Goal: Book appointment/travel/reservation

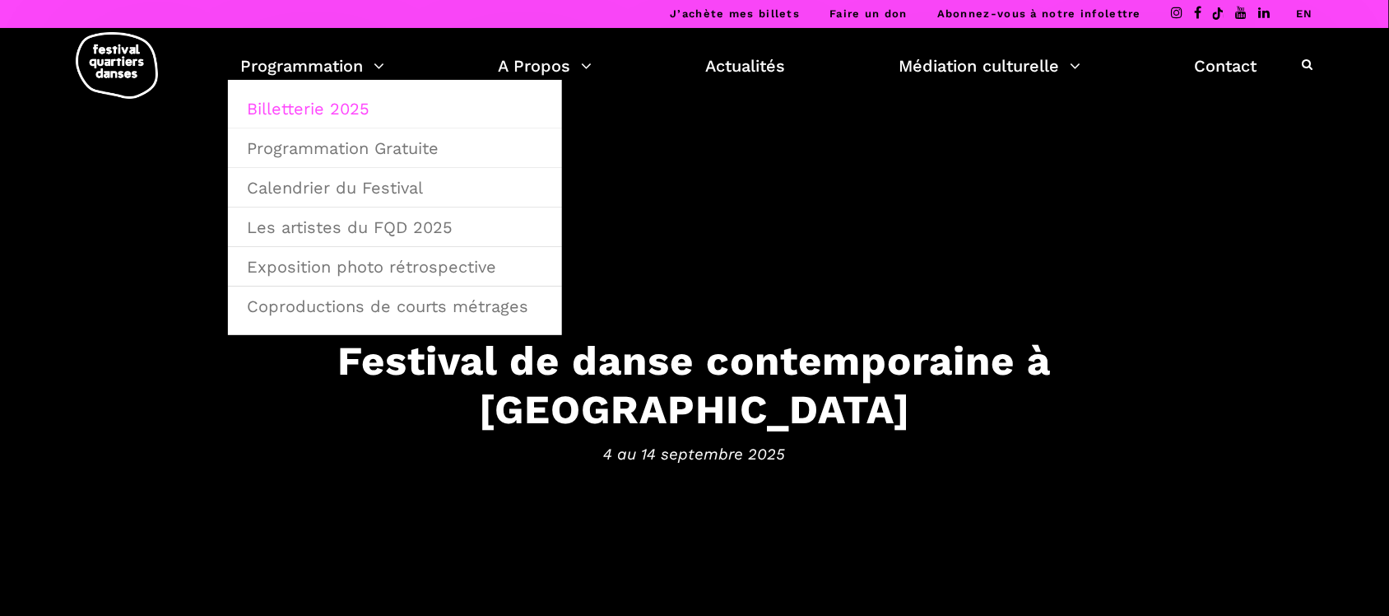
click at [336, 105] on link "Billetterie 2025" at bounding box center [395, 109] width 316 height 38
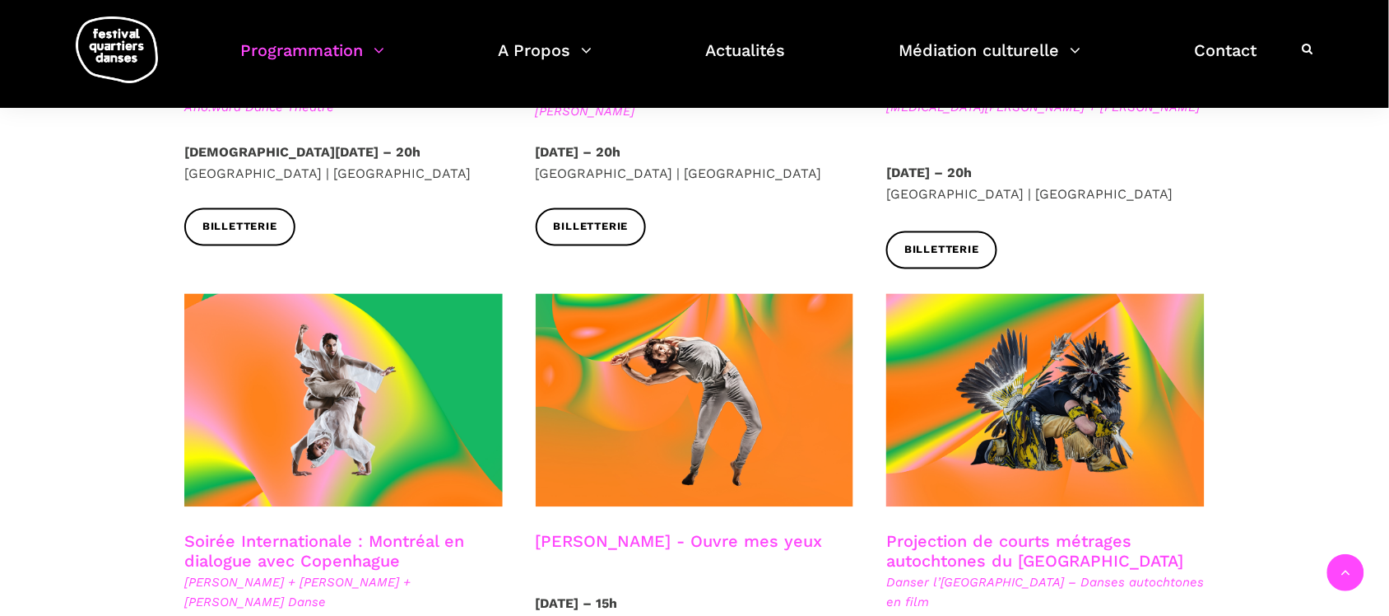
scroll to position [617, 0]
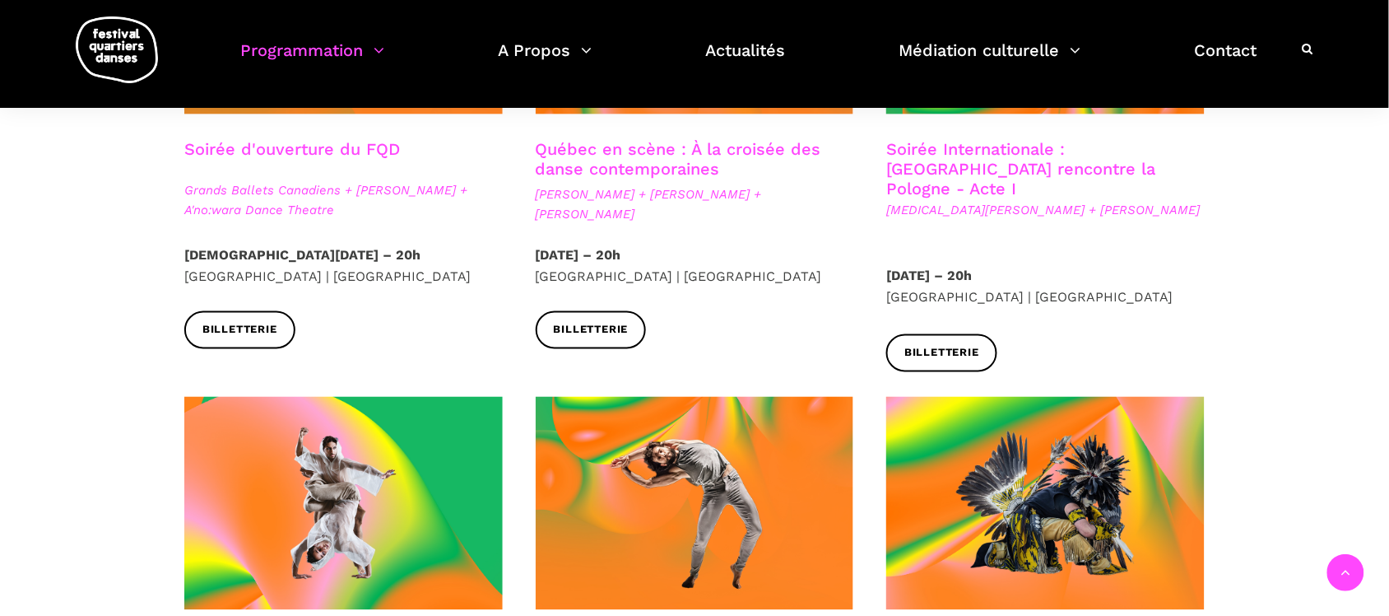
click at [1015, 163] on link "Soirée Internationale : [GEOGRAPHIC_DATA] rencontre la Pologne - Acte I" at bounding box center [1020, 168] width 269 height 59
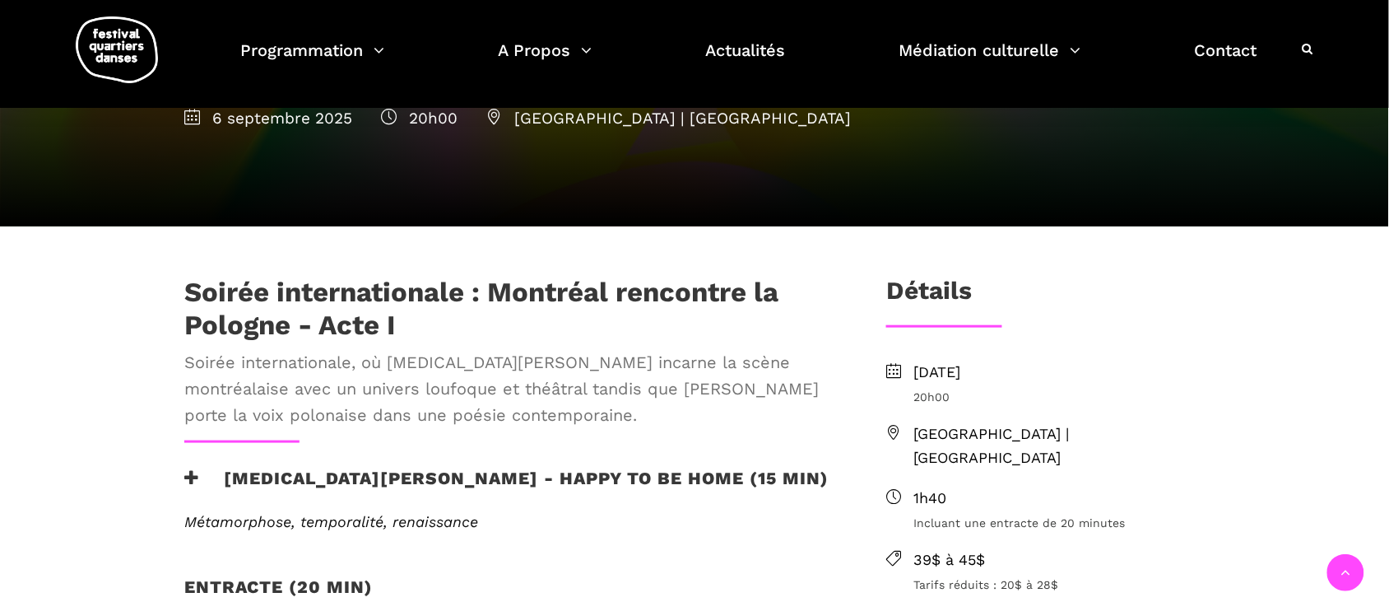
scroll to position [309, 0]
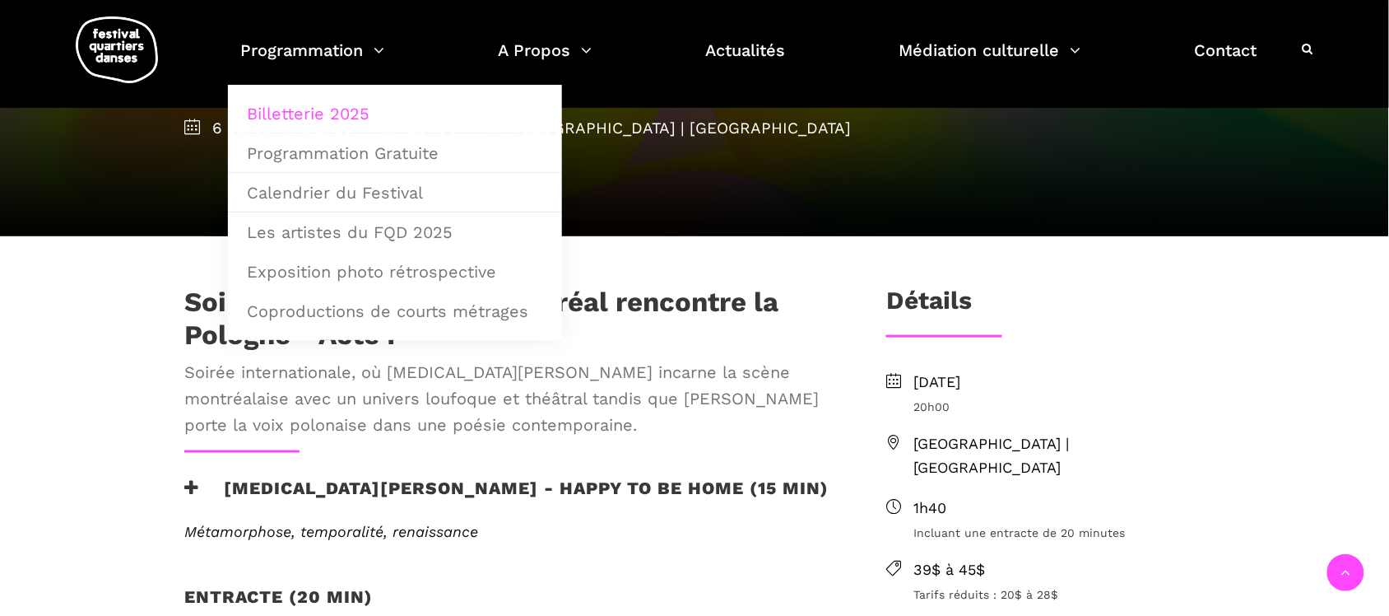
click at [336, 109] on link "Billetterie 2025" at bounding box center [395, 114] width 316 height 38
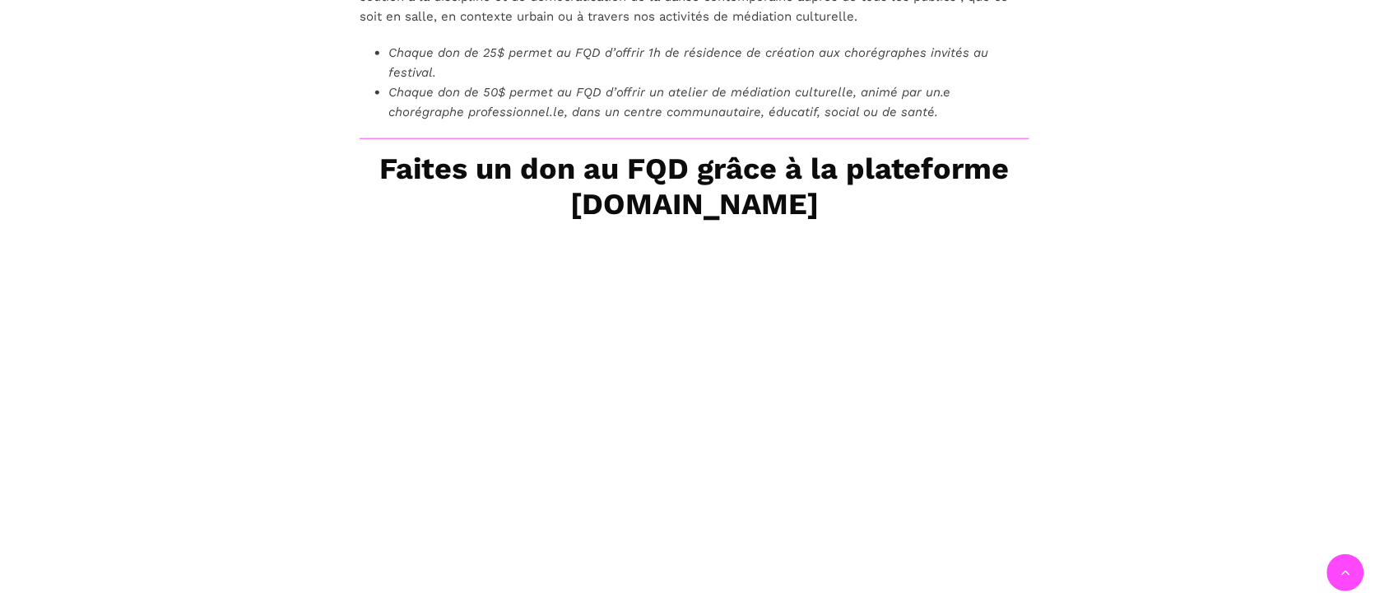
scroll to position [411, 0]
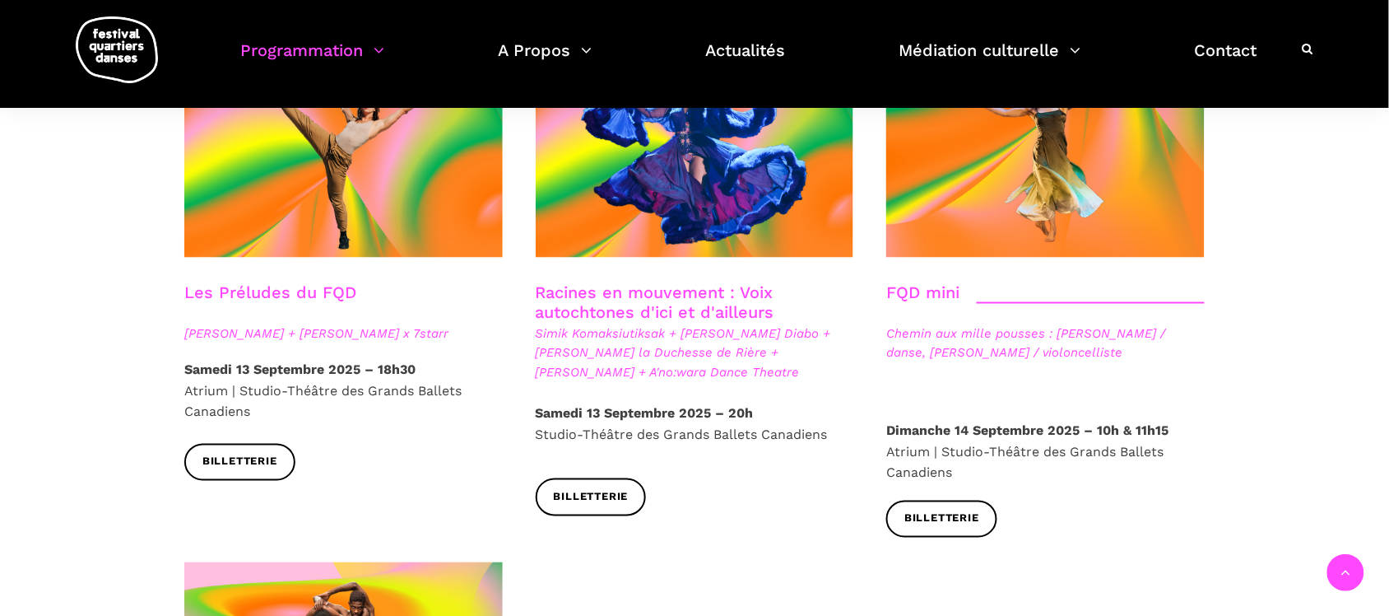
scroll to position [2366, 0]
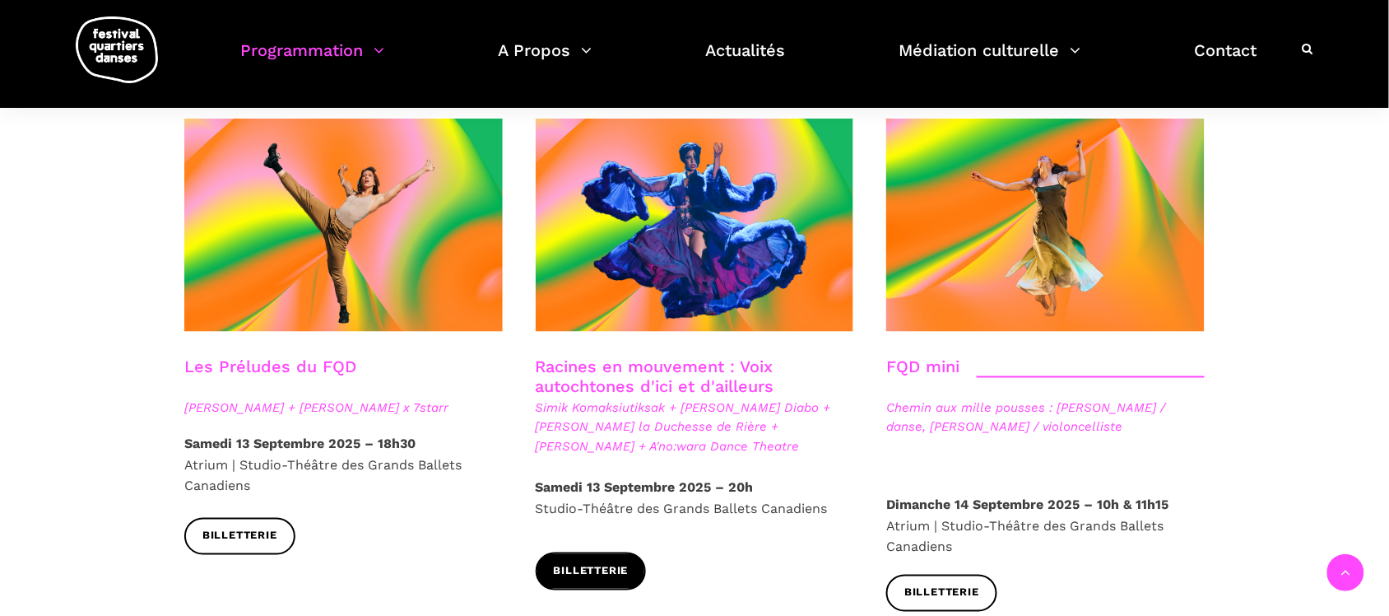
click at [611, 563] on span "Billetterie" at bounding box center [591, 571] width 75 height 17
